Goal: Task Accomplishment & Management: Manage account settings

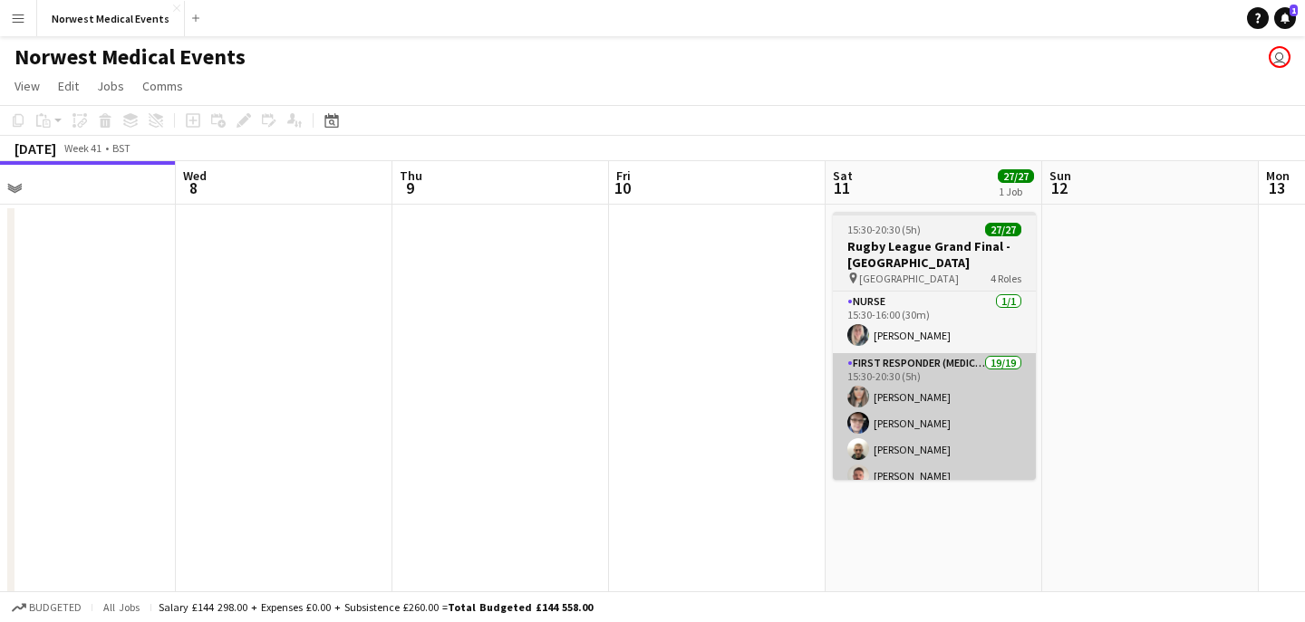
scroll to position [0, 742]
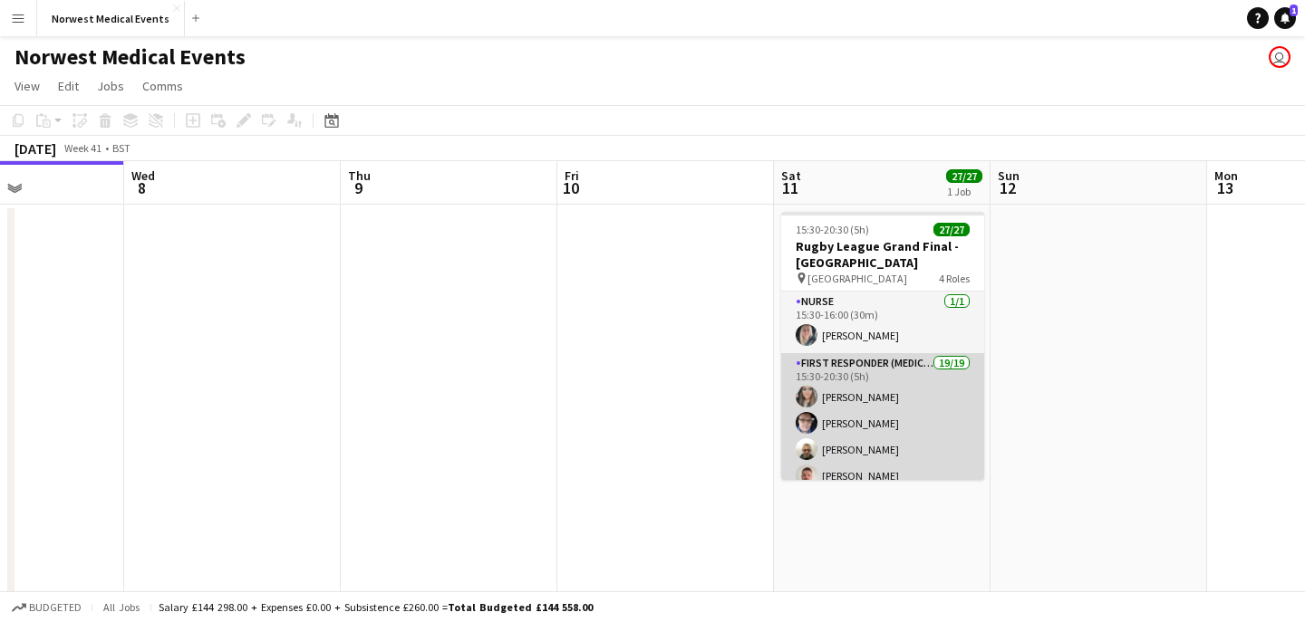
click at [889, 421] on app-card-role "First Responder (Medical) 19/19 15:30-20:30 (5h) [PERSON_NAME] [PERSON_NAME] [P…" at bounding box center [882, 620] width 203 height 535
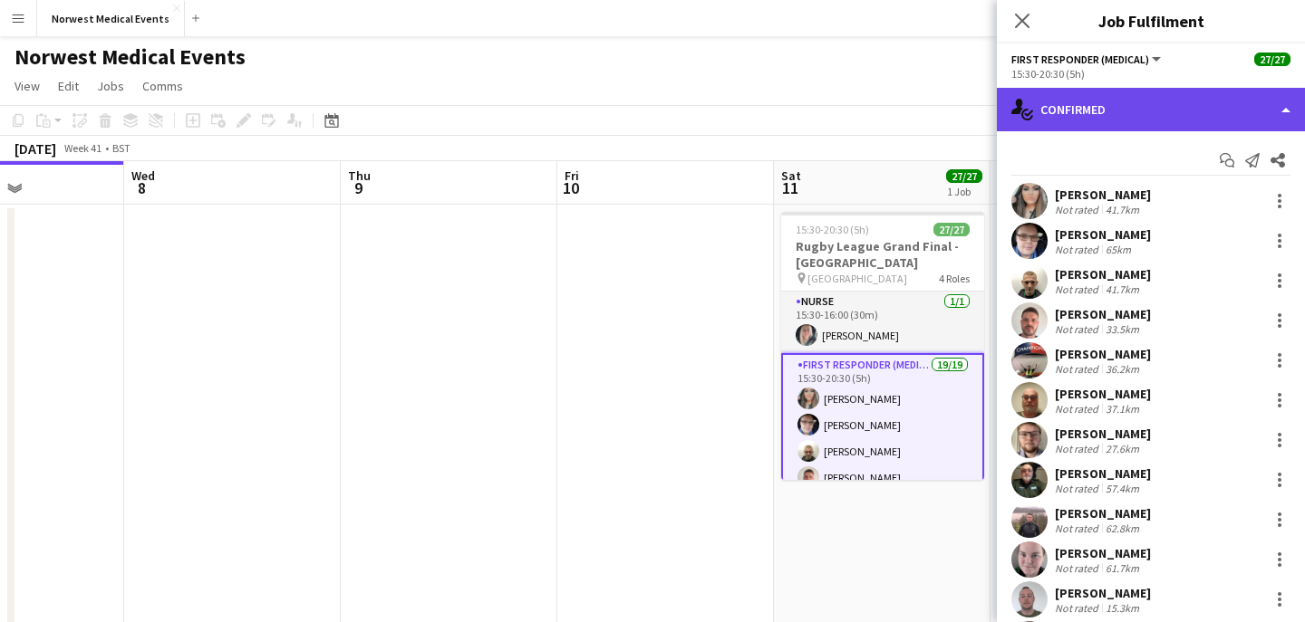
click at [1095, 104] on div "single-neutral-actions-check-2 Confirmed" at bounding box center [1151, 109] width 308 height 43
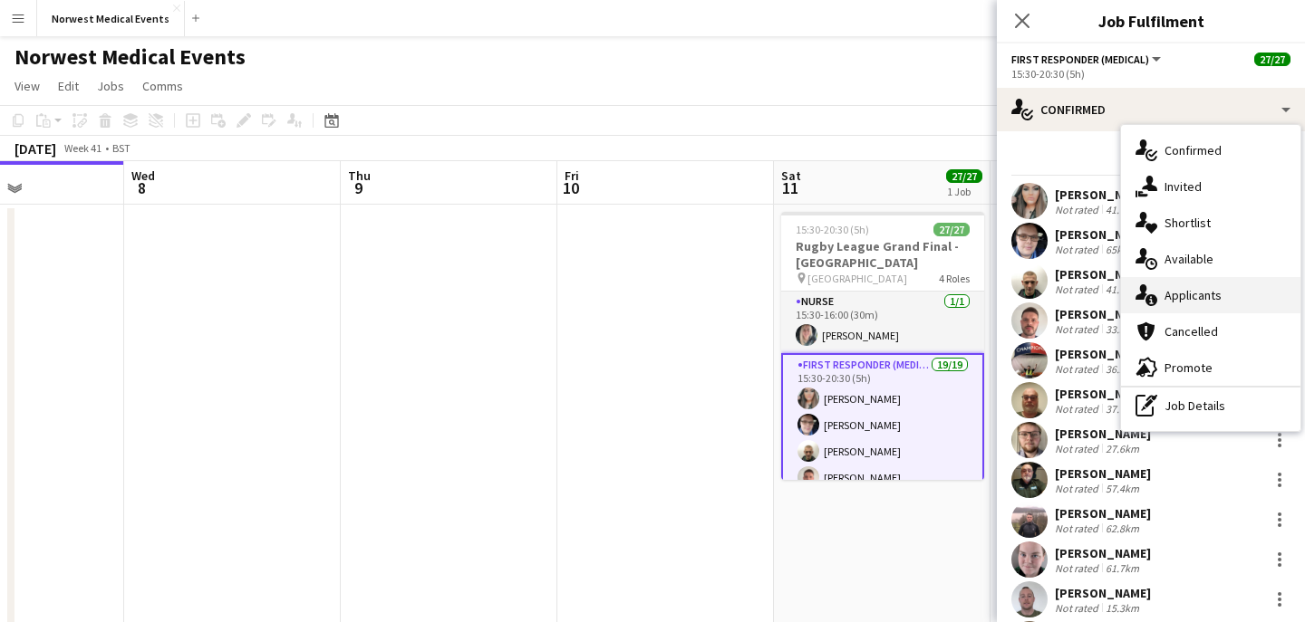
click at [1195, 290] on span "Applicants" at bounding box center [1192, 295] width 57 height 16
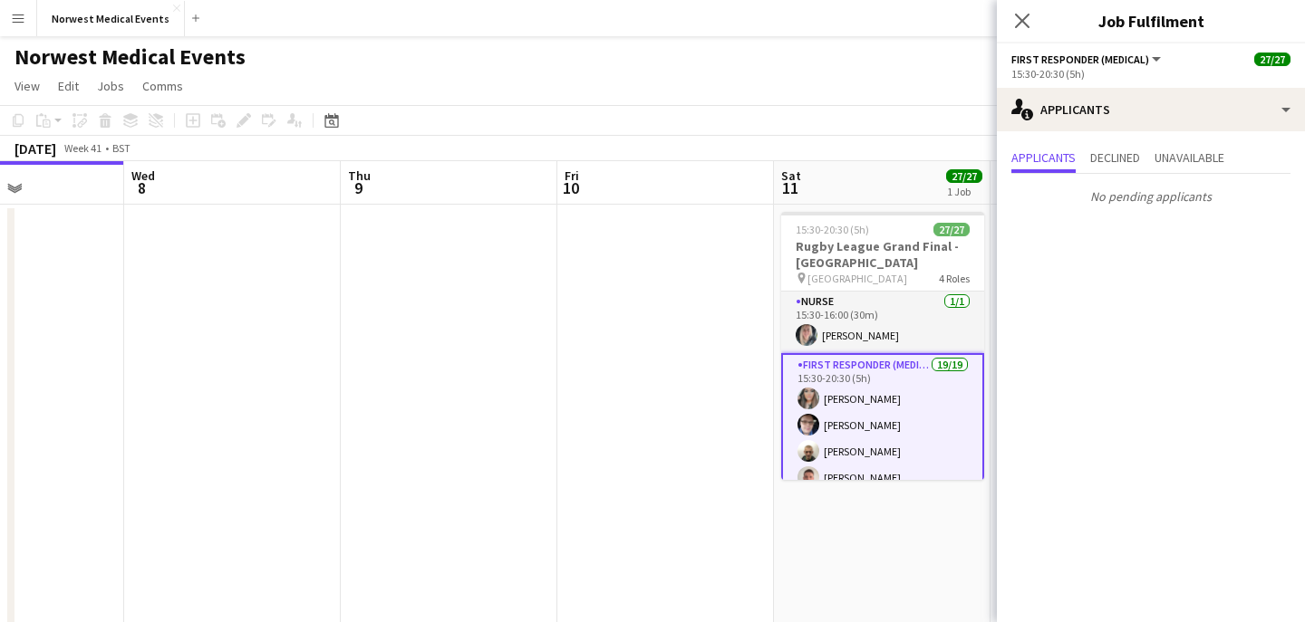
click at [1023, 32] on div "Close pop-in" at bounding box center [1022, 21] width 51 height 42
click at [1022, 18] on icon "Close pop-in" at bounding box center [1021, 20] width 17 height 17
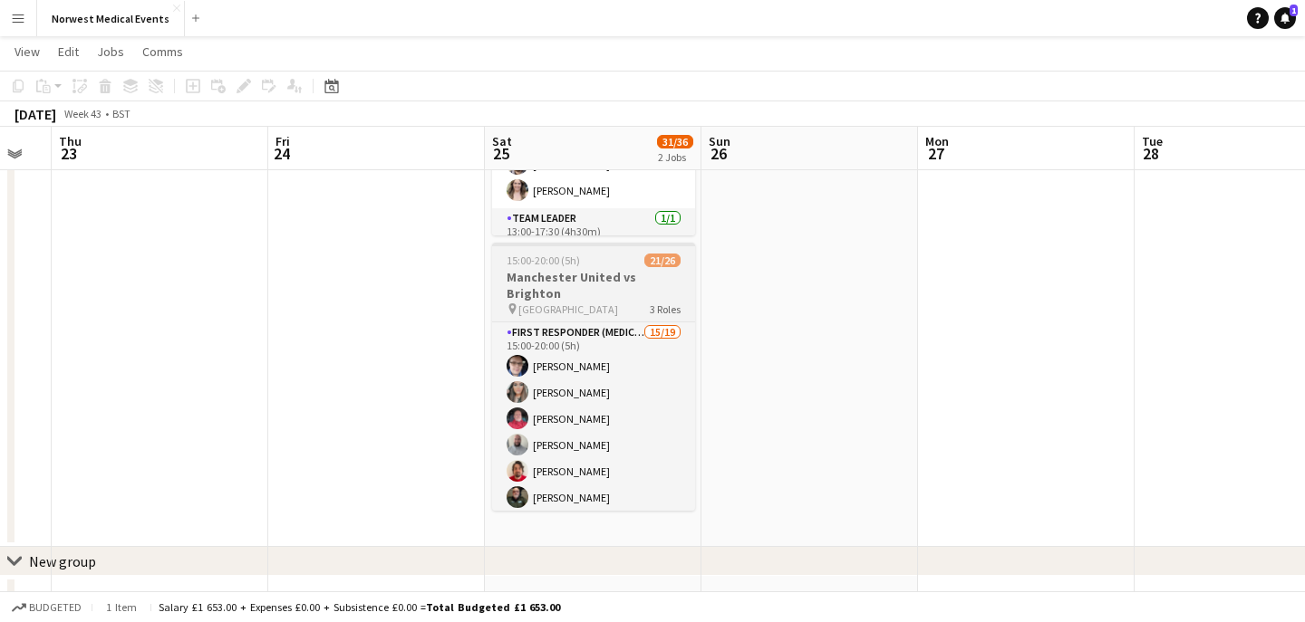
scroll to position [282, 0]
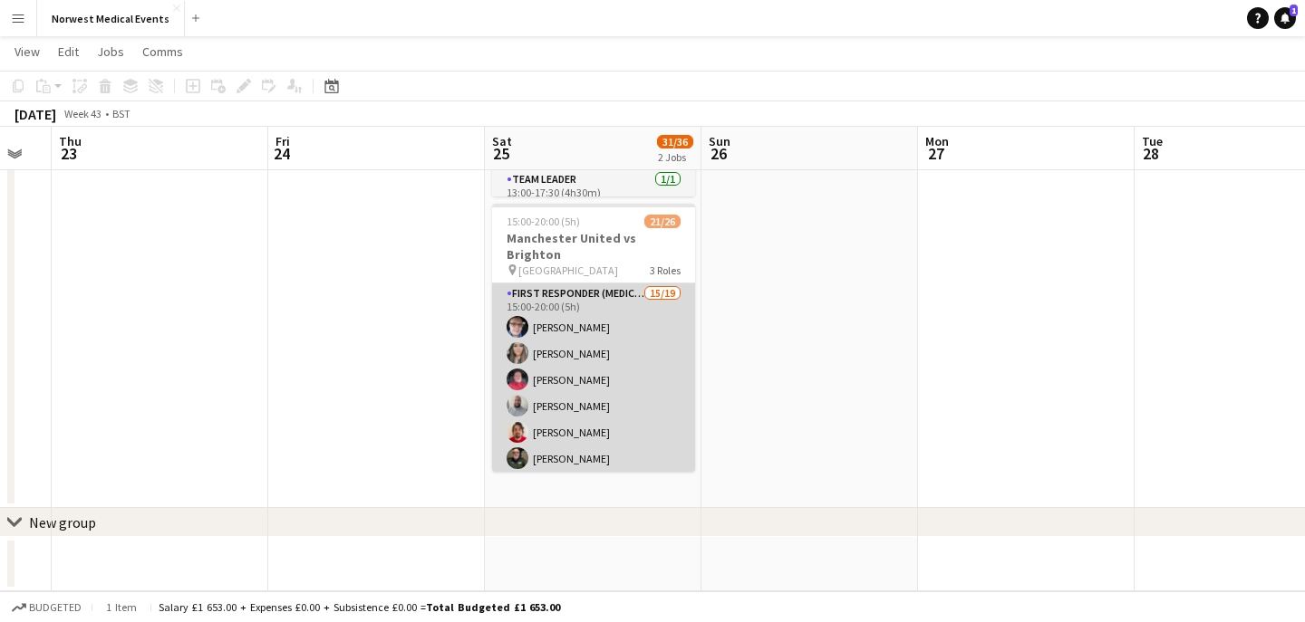
click at [613, 410] on app-card-role "First Responder (Medical) 15/19 15:00-20:00 (5h) [PERSON_NAME] [PERSON_NAME] [P…" at bounding box center [593, 551] width 203 height 535
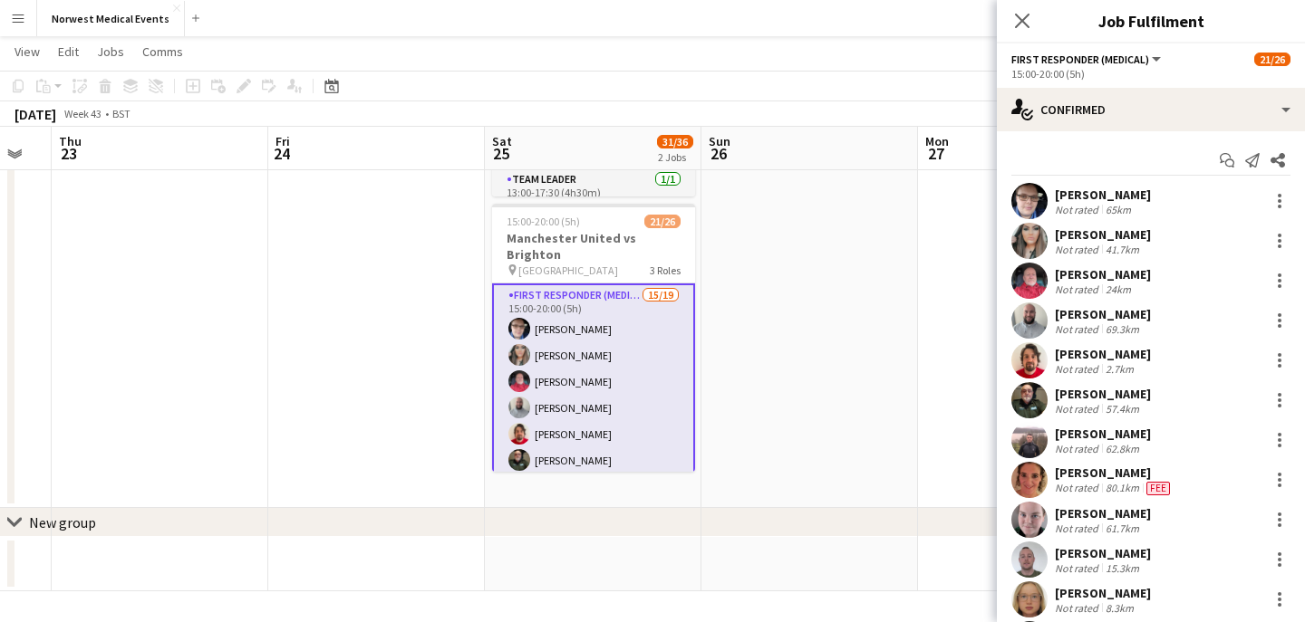
click at [1120, 85] on app-options-switcher "First Responder (Medical) All roles First Responder (Medical) 21/26 15:00-20:00…" at bounding box center [1151, 65] width 308 height 44
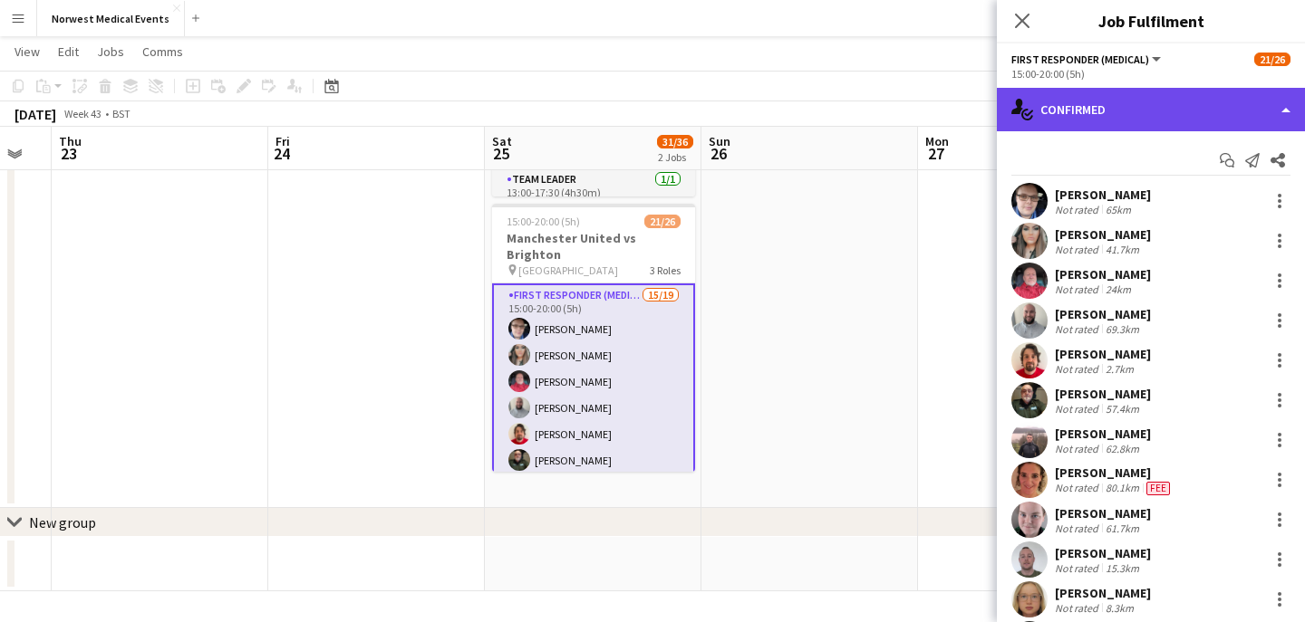
click at [1123, 108] on div "single-neutral-actions-check-2 Confirmed" at bounding box center [1151, 109] width 308 height 43
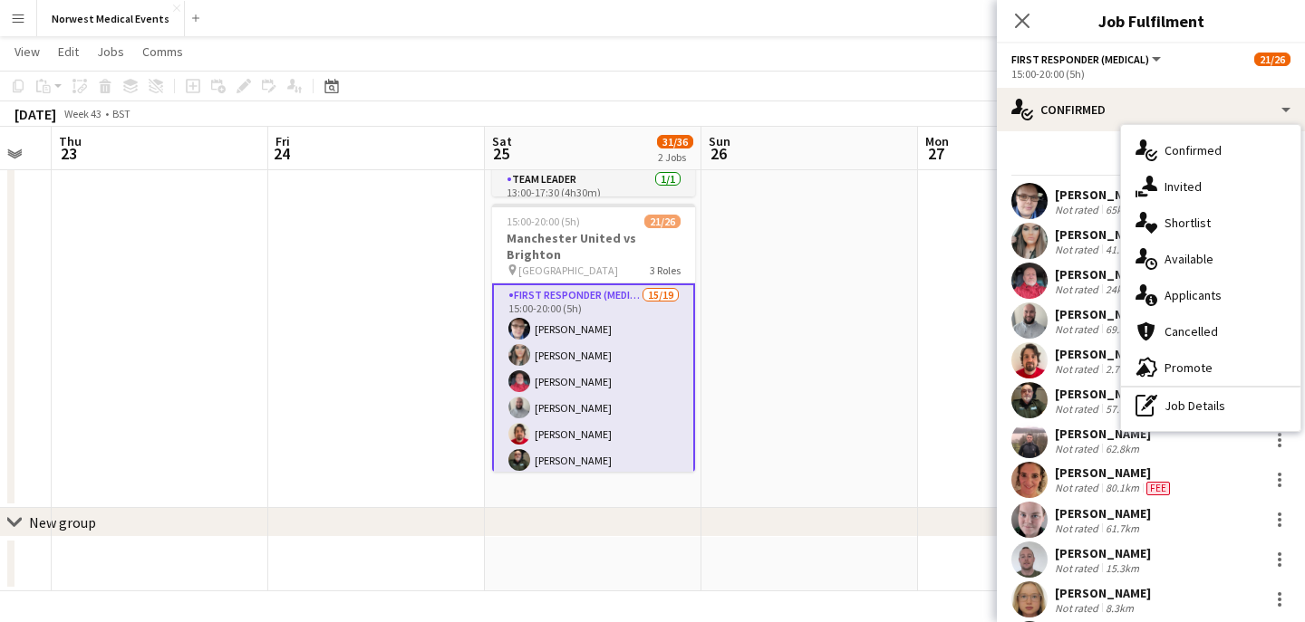
click at [1216, 285] on div "single-neutral-actions-information Applicants" at bounding box center [1210, 295] width 179 height 36
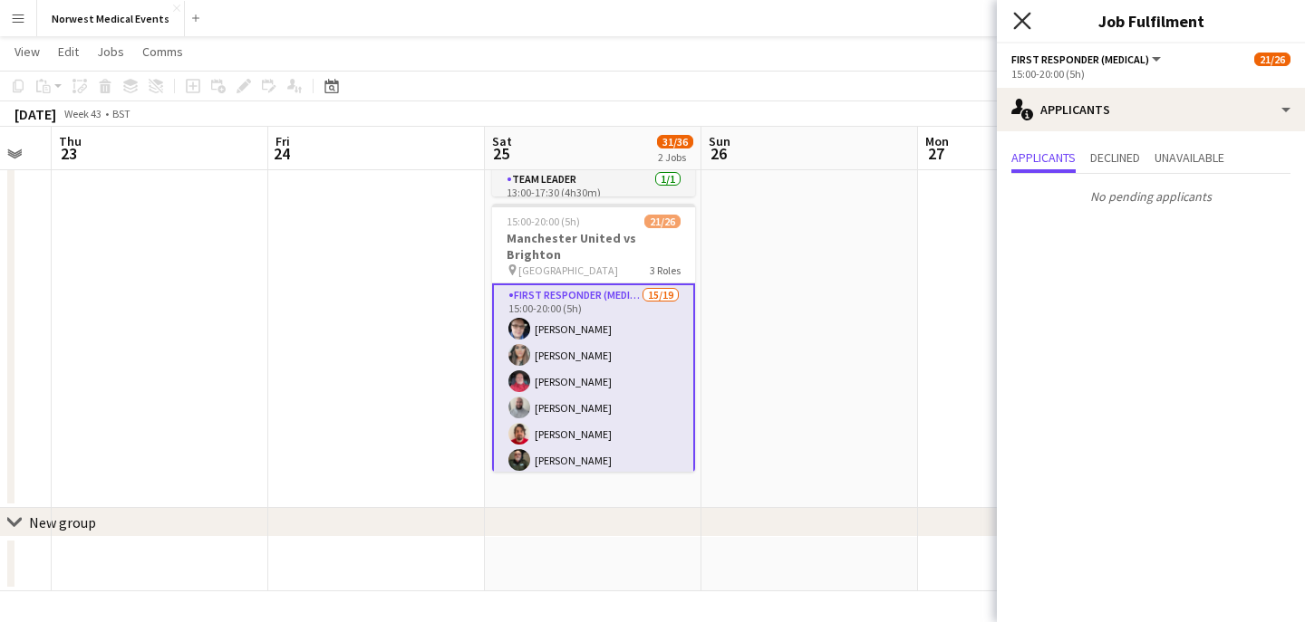
click at [1019, 22] on icon at bounding box center [1021, 20] width 17 height 17
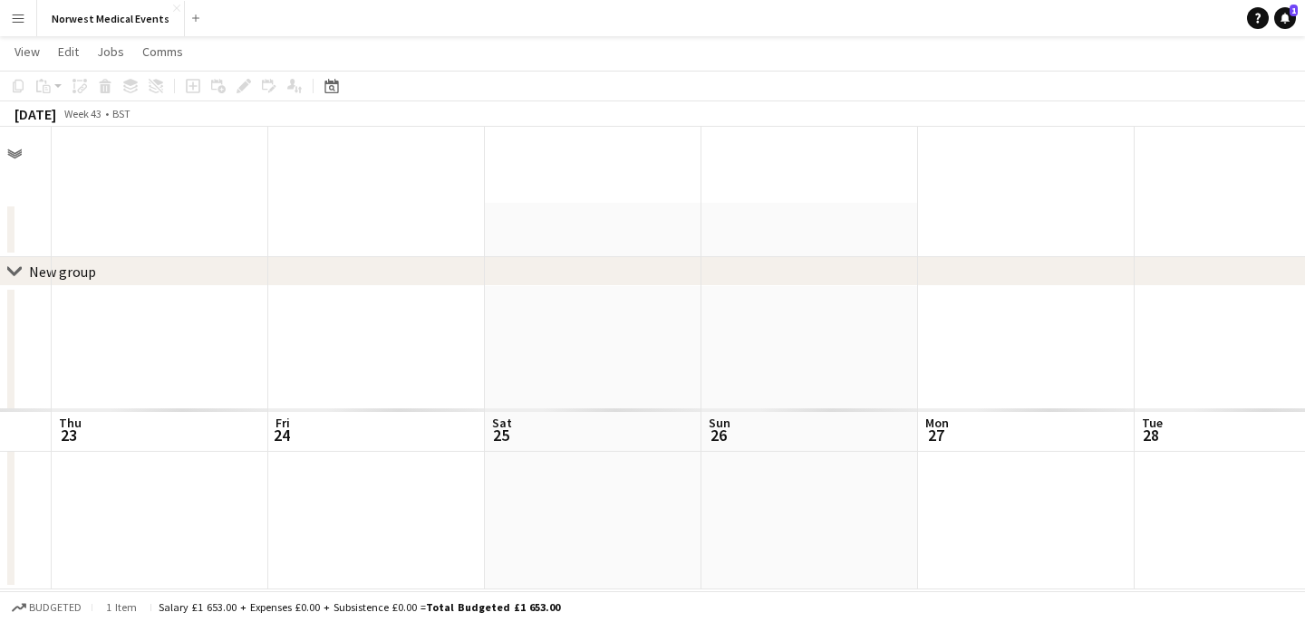
scroll to position [0, 0]
